Goal: Information Seeking & Learning: Learn about a topic

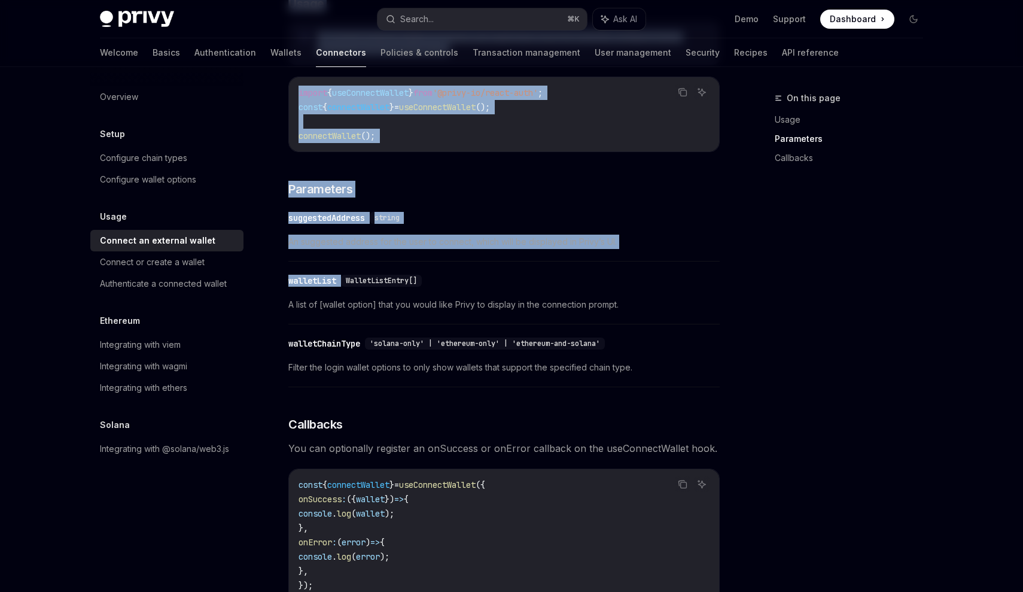
scroll to position [720, 0]
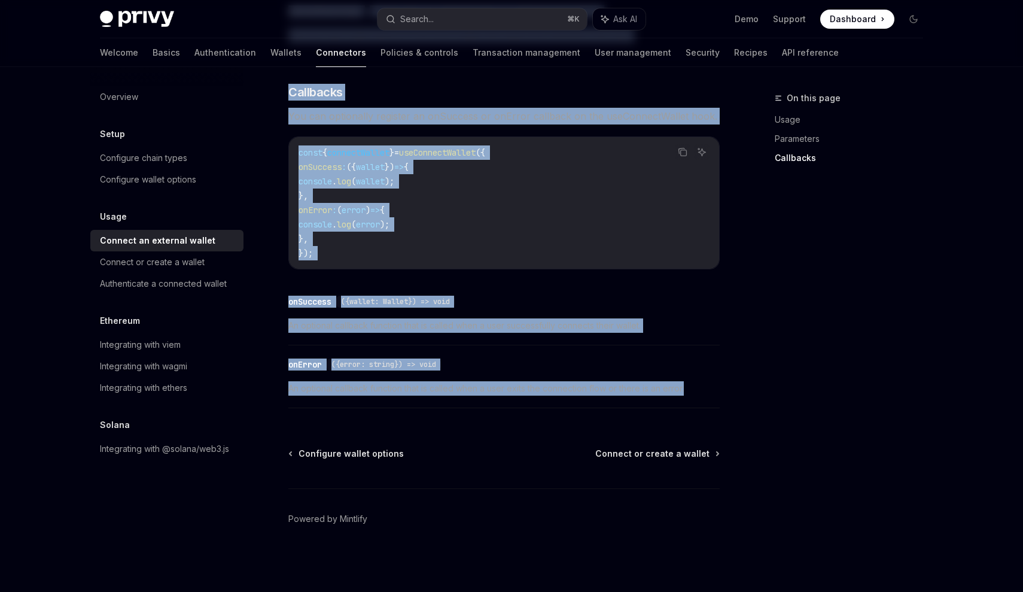
drag, startPoint x: 270, startPoint y: 89, endPoint x: 720, endPoint y: 400, distance: 547.2
copy div "Lorem Ipsumdo si ametcons adipis ElitSE Doei te InciDID UtlaBO Etdo ma AliqUAE …"
click at [160, 264] on div "Connect or create a wallet" at bounding box center [152, 262] width 105 height 14
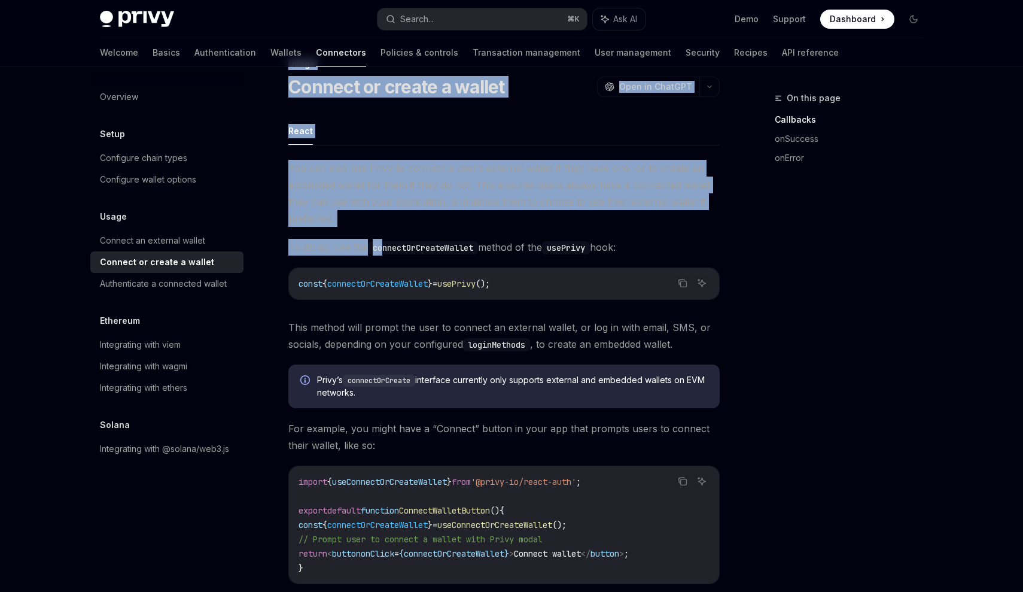
scroll to position [32, 0]
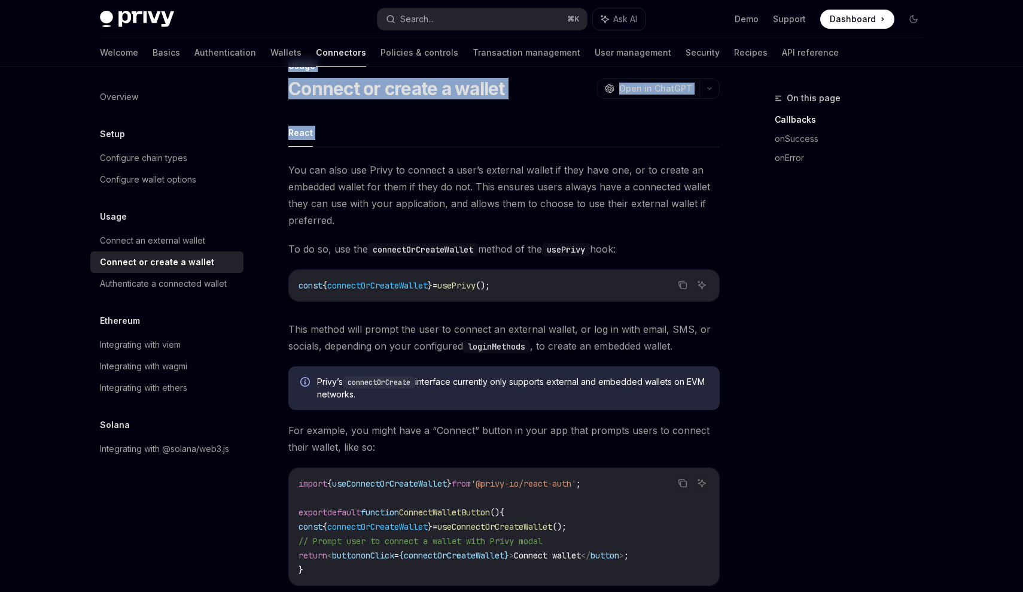
drag, startPoint x: 278, startPoint y: 100, endPoint x: 346, endPoint y: 154, distance: 87.3
click at [343, 187] on span "You can also use Privy to connect a user’s external wallet if they have one, or…" at bounding box center [503, 194] width 431 height 67
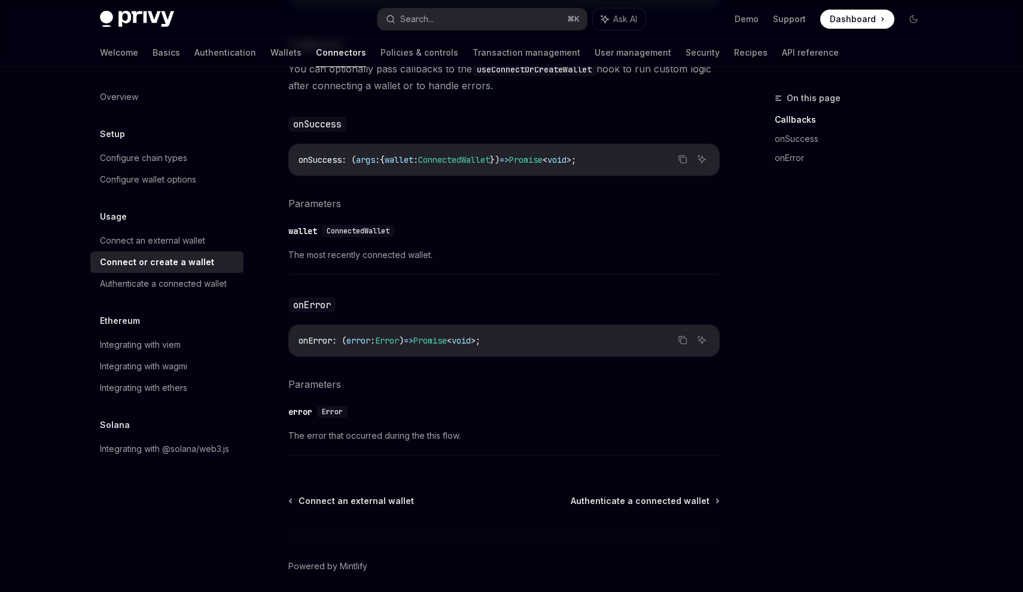
scroll to position [685, 0]
click at [149, 287] on div "Authenticate a connected wallet" at bounding box center [163, 283] width 127 height 14
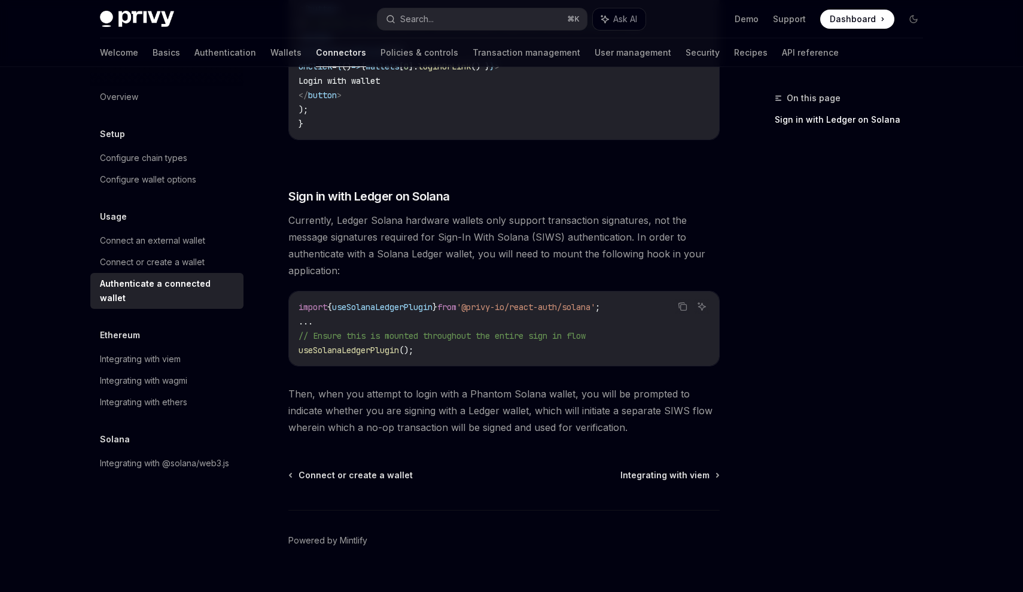
scroll to position [949, 0]
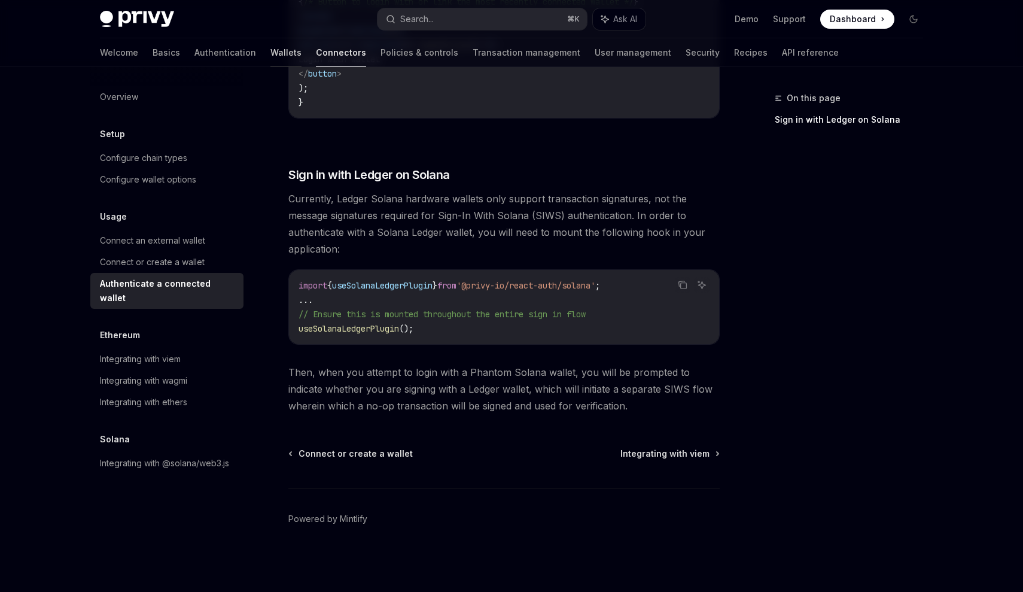
click at [270, 56] on link "Wallets" at bounding box center [285, 52] width 31 height 29
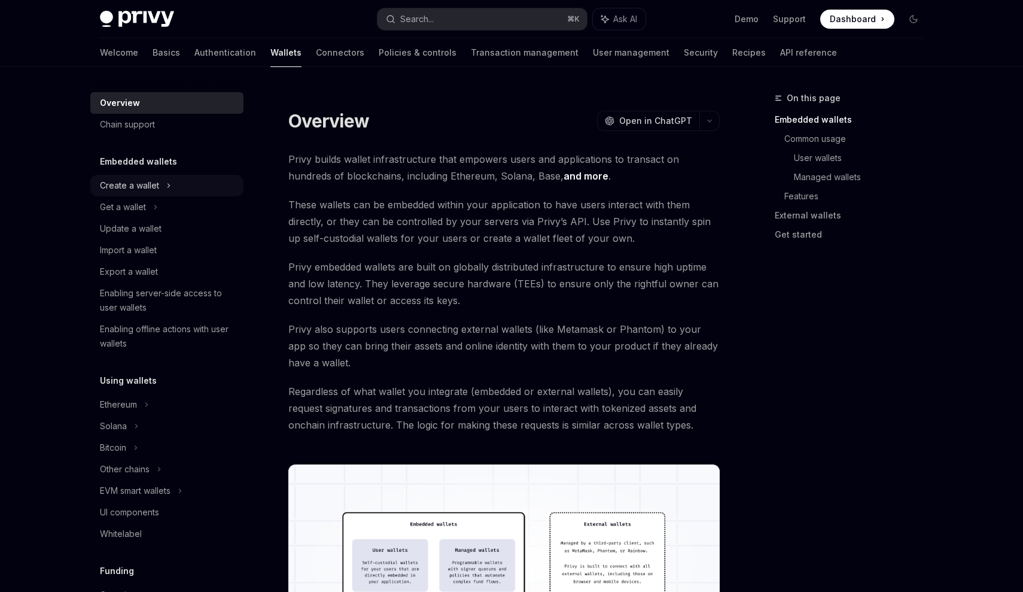
click at [150, 191] on div "Create a wallet" at bounding box center [129, 185] width 59 height 14
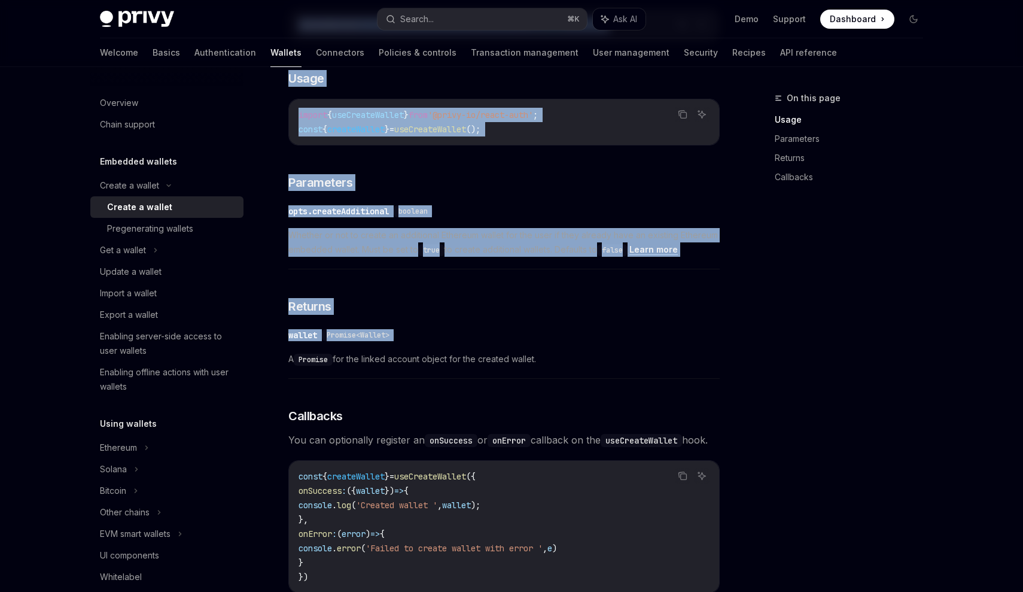
scroll to position [839, 0]
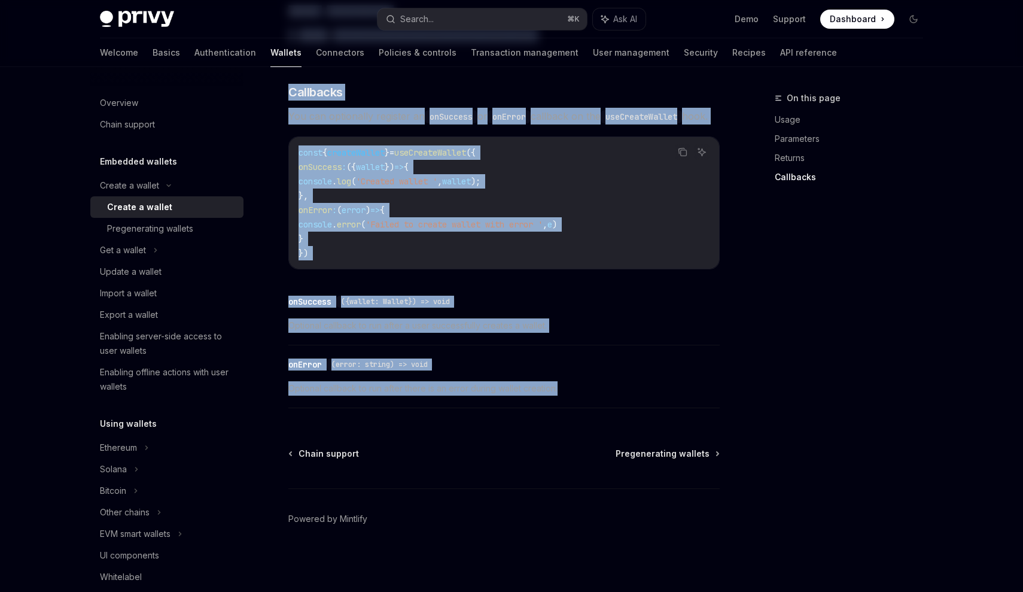
drag, startPoint x: 279, startPoint y: 112, endPoint x: 583, endPoint y: 406, distance: 422.6
copy div "Create a wallet OpenAI Open in ChatGPT OpenAI Open in ChatGPT Privy enables you…"
click at [194, 56] on link "Authentication" at bounding box center [225, 52] width 62 height 29
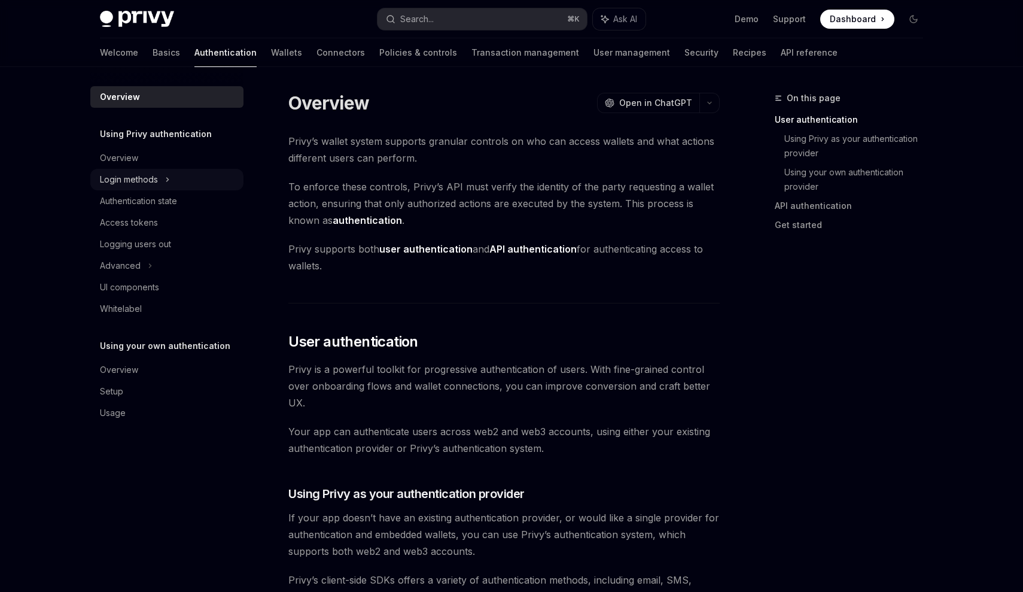
click at [173, 185] on div "Login methods" at bounding box center [166, 180] width 153 height 22
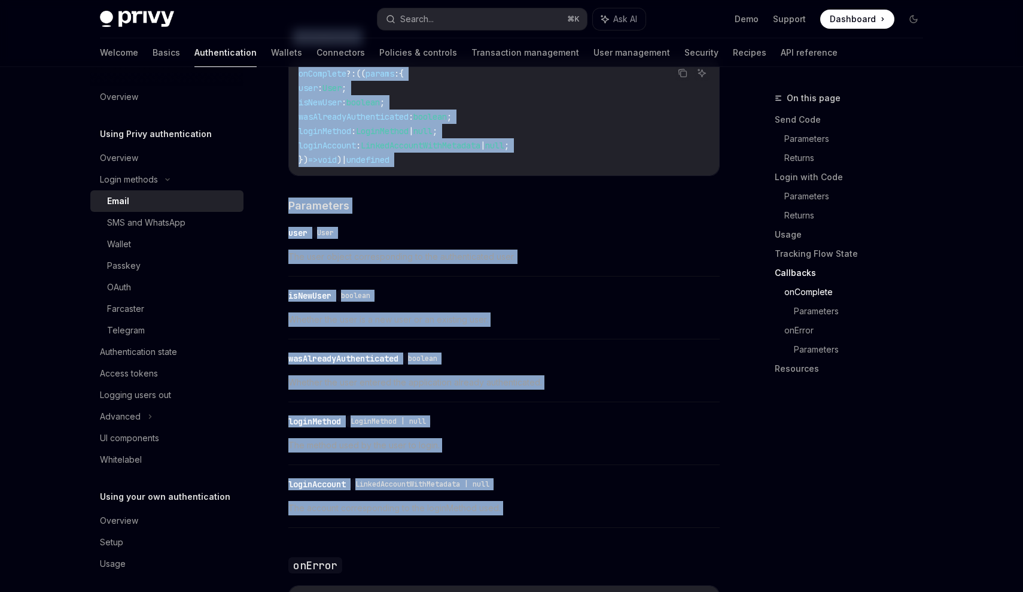
scroll to position [2334, 0]
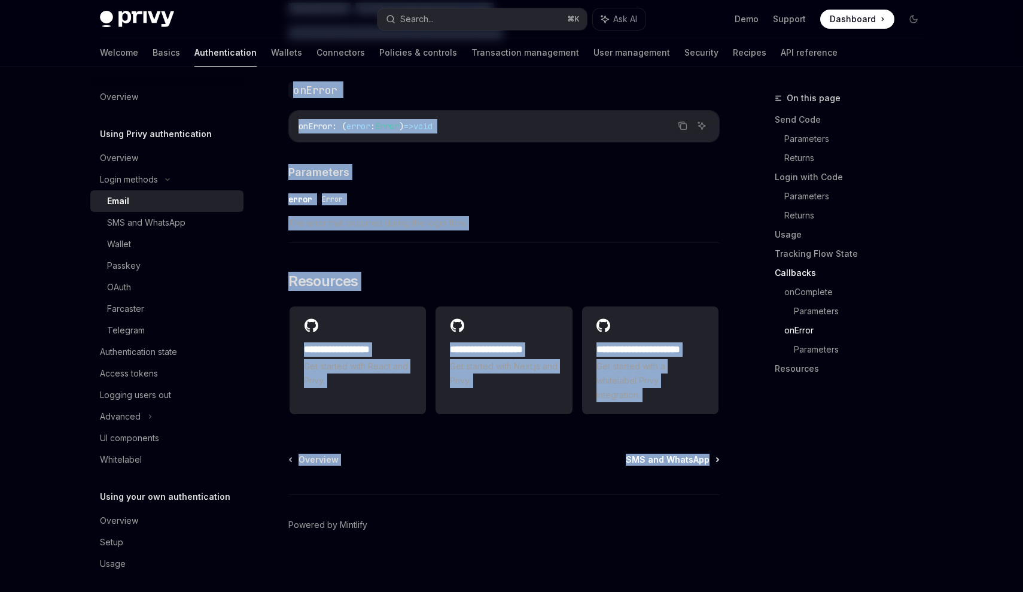
drag, startPoint x: 285, startPoint y: 100, endPoint x: 686, endPoint y: 458, distance: 537.6
copy div "Lorem ipsumdo Sitam ConsEC Adip el SeddOEI TempOR Inci ut LaboREE Dolor magnaal…"
click at [181, 239] on div "Wallet" at bounding box center [171, 244] width 129 height 14
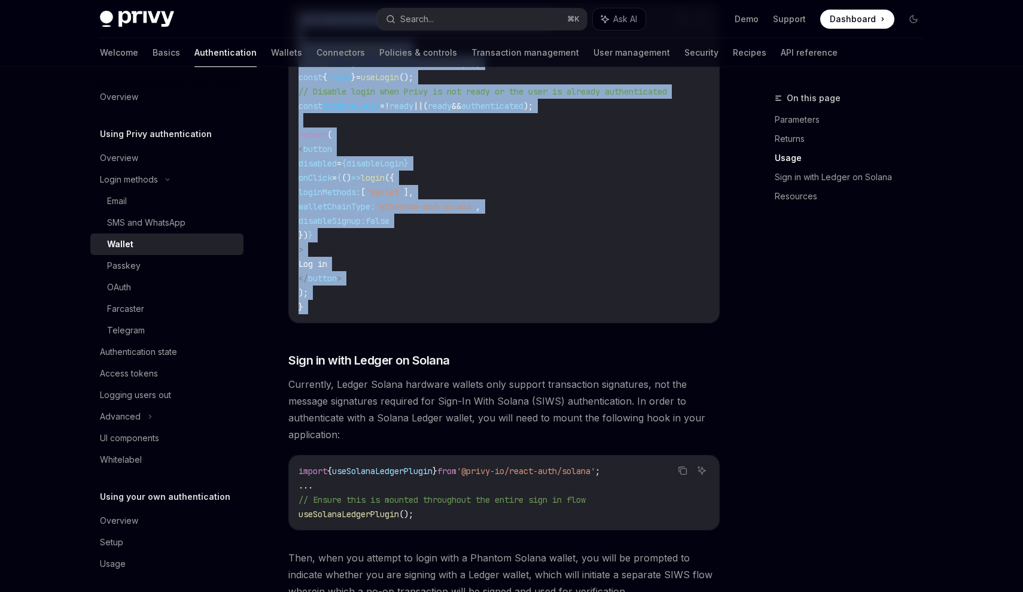
scroll to position [1179, 0]
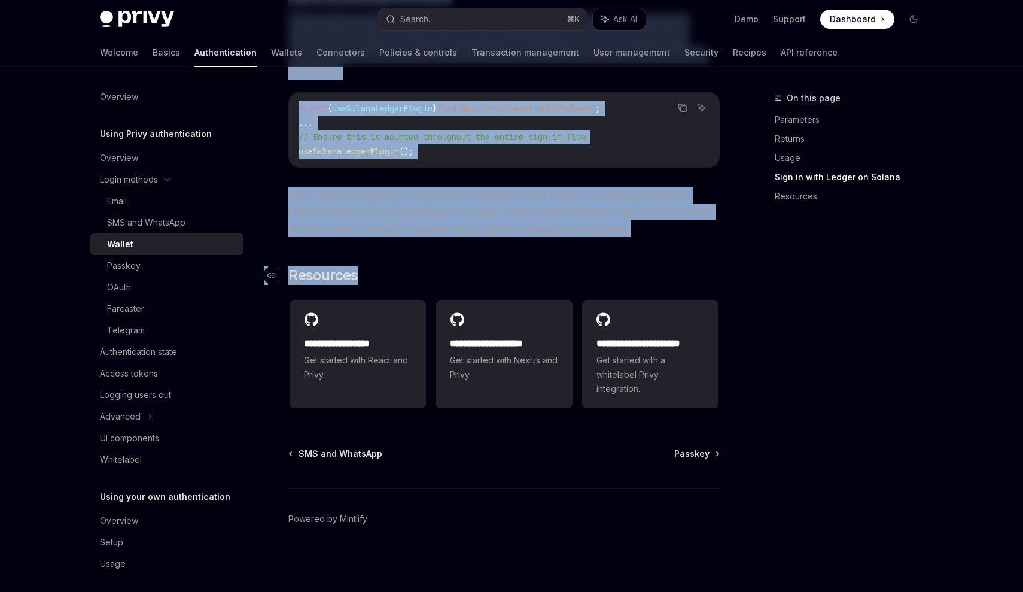
drag, startPoint x: 284, startPoint y: 93, endPoint x: 459, endPoint y: 272, distance: 250.4
copy div "Lorem ipsumdo Sitame ConsEC Adip el SeddOEI TempOR Inci ut LaboREE Dol magna al…"
click at [149, 268] on div "Passkey" at bounding box center [171, 265] width 129 height 14
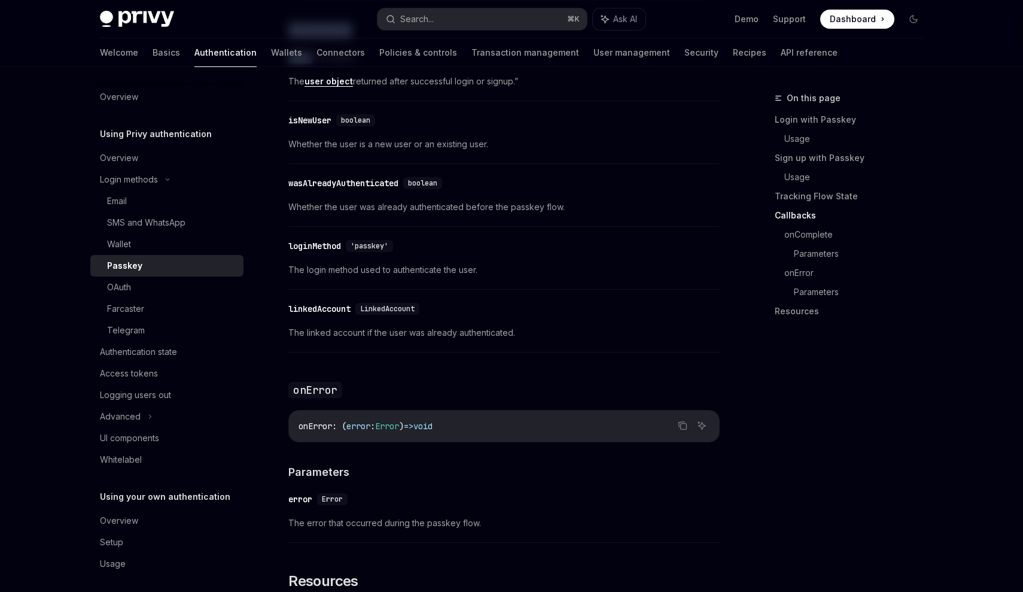
scroll to position [2004, 0]
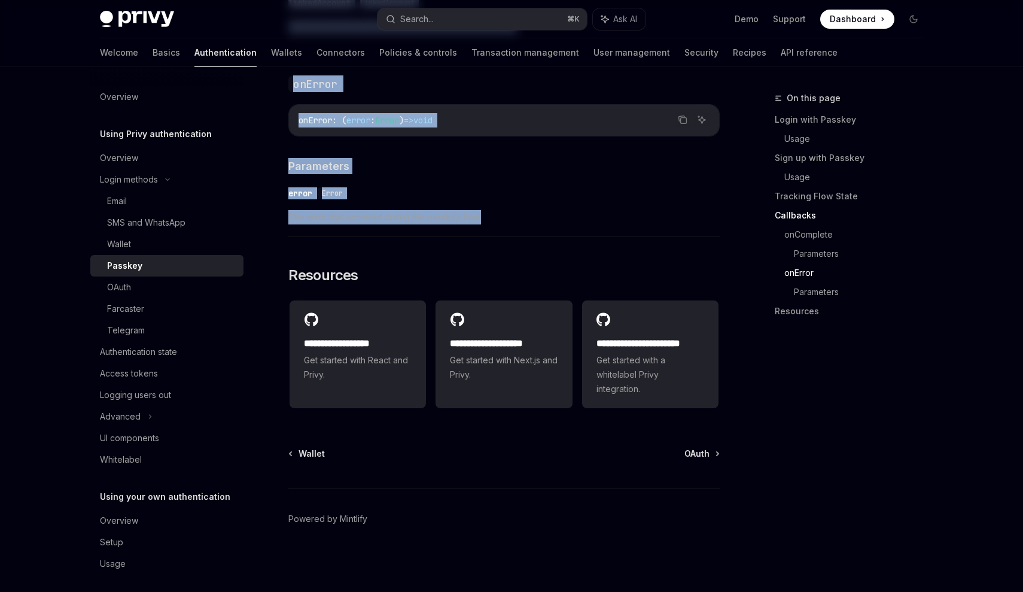
drag, startPoint x: 274, startPoint y: 106, endPoint x: 522, endPoint y: 232, distance: 277.9
copy div "Loremip DoloRS Amet co AdipISC ElitSE Doei te InciDID Utlab etdolo mag aliquae …"
click at [127, 233] on link "Wallet" at bounding box center [166, 244] width 153 height 22
type textarea "*"
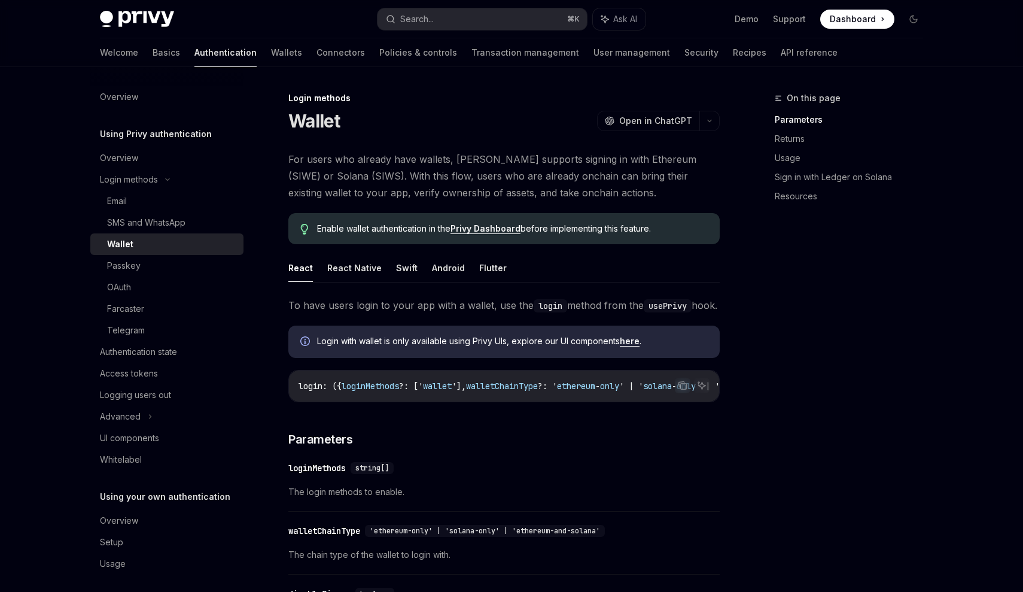
click at [494, 224] on link "Privy Dashboard" at bounding box center [485, 228] width 70 height 11
click at [392, 170] on span "For users who already have wallets, [PERSON_NAME] supports signing in with Ethe…" at bounding box center [503, 176] width 431 height 50
